Goal: Transaction & Acquisition: Purchase product/service

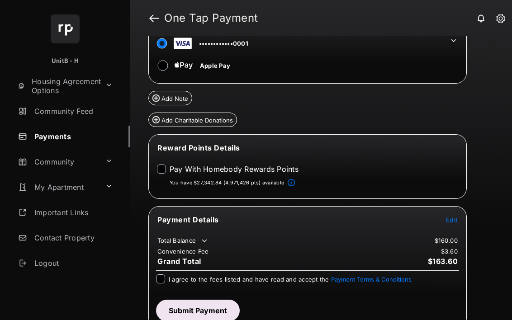
scroll to position [66, 0]
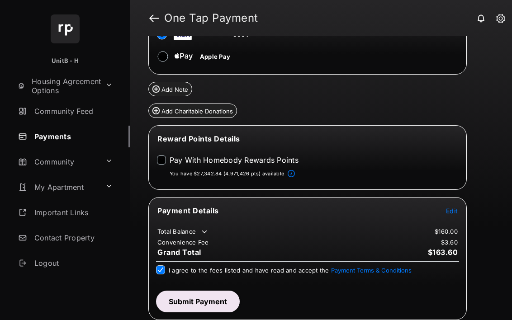
click at [453, 213] on span "Edit" at bounding box center [452, 211] width 12 height 8
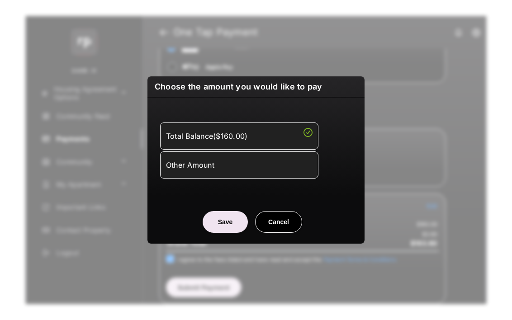
click at [243, 173] on div "Other Amount" at bounding box center [239, 164] width 146 height 15
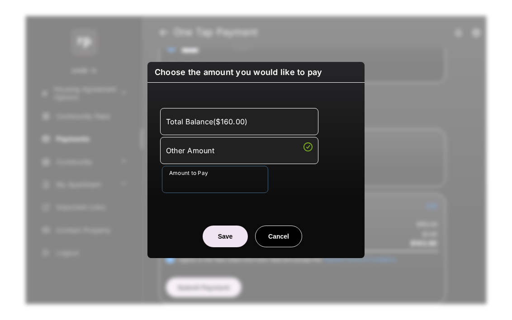
click at [226, 186] on input "Amount to Pay" at bounding box center [215, 179] width 106 height 27
type input "**"
click at [191, 226] on center "Save Cancel" at bounding box center [255, 232] width 195 height 29
click at [222, 233] on button "Save" at bounding box center [224, 237] width 45 height 22
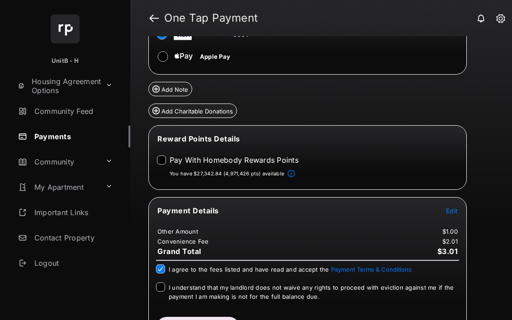
click at [193, 291] on span "I understand that my landlord does not waive any rights to proceed with evictio…" at bounding box center [311, 292] width 285 height 16
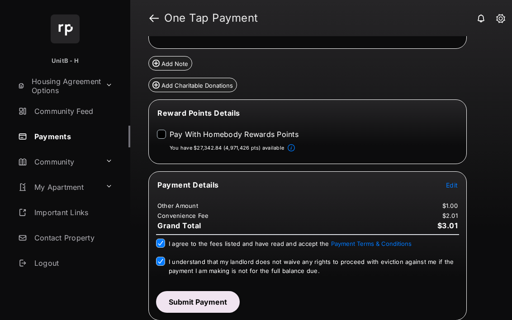
click at [194, 304] on button "Submit Payment" at bounding box center [198, 302] width 84 height 22
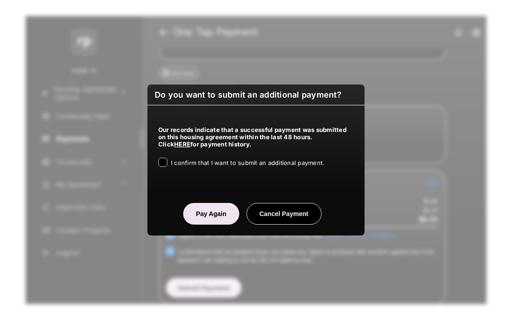
click at [212, 165] on span "I confirm that I want to submit an additional payment." at bounding box center [247, 162] width 153 height 7
click at [199, 220] on button "Pay Again" at bounding box center [211, 214] width 56 height 22
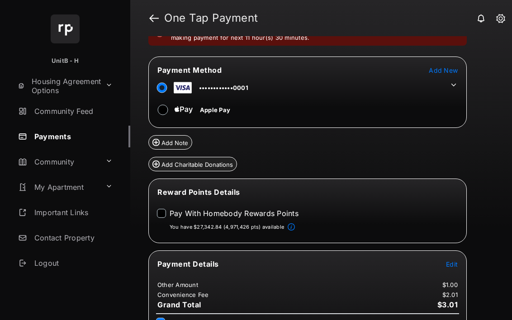
scroll to position [0, 0]
